Goal: Information Seeking & Learning: Learn about a topic

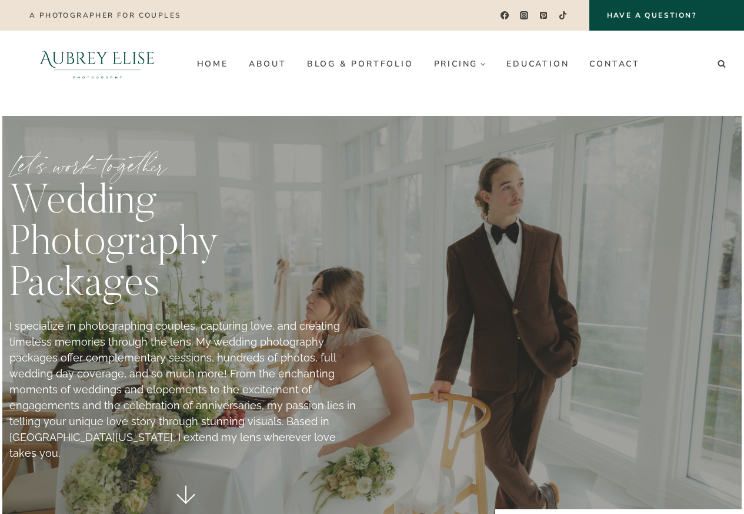
click at [177, 349] on p "I specialize in photographing couples, capturing love, and creating timeless me…" at bounding box center [185, 389] width 353 height 143
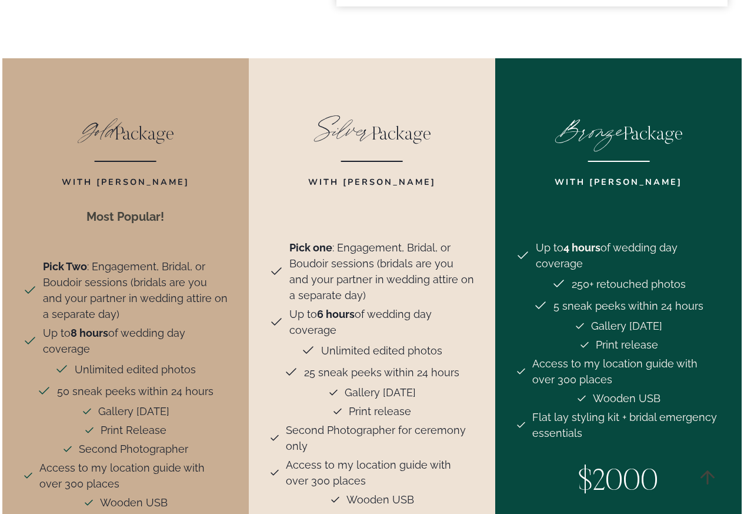
scroll to position [2401, 0]
